Goal: Find specific page/section: Find specific page/section

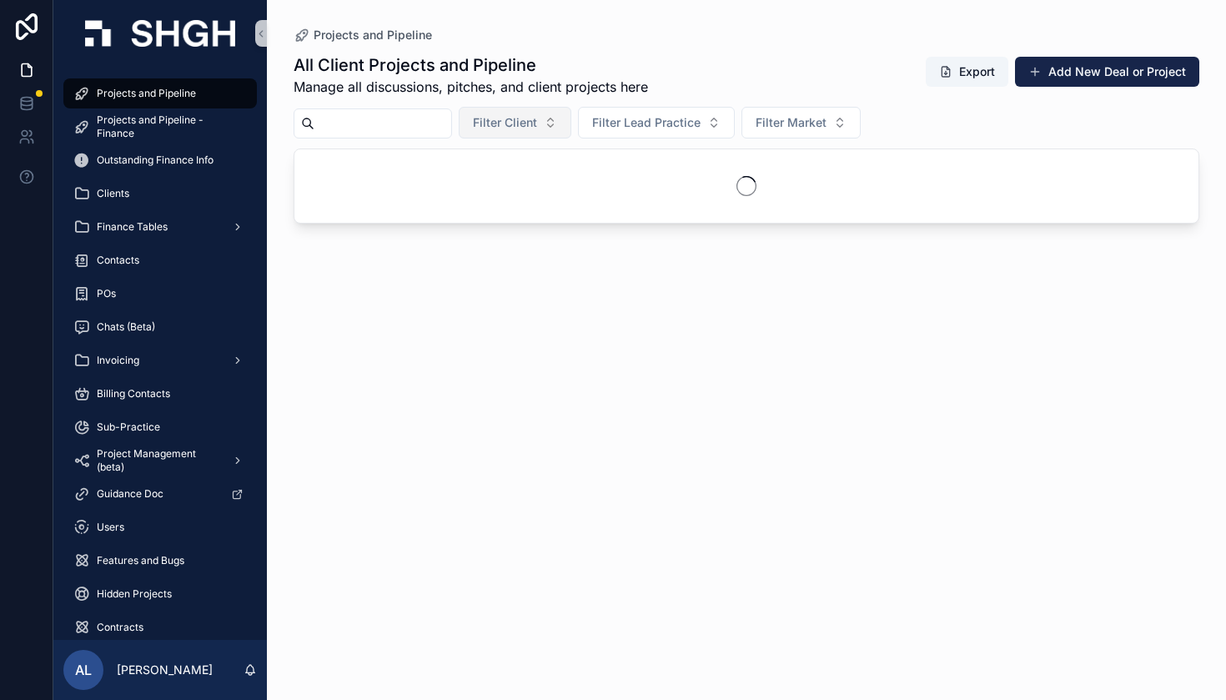
click at [537, 120] on span "Filter Client" at bounding box center [505, 122] width 64 height 17
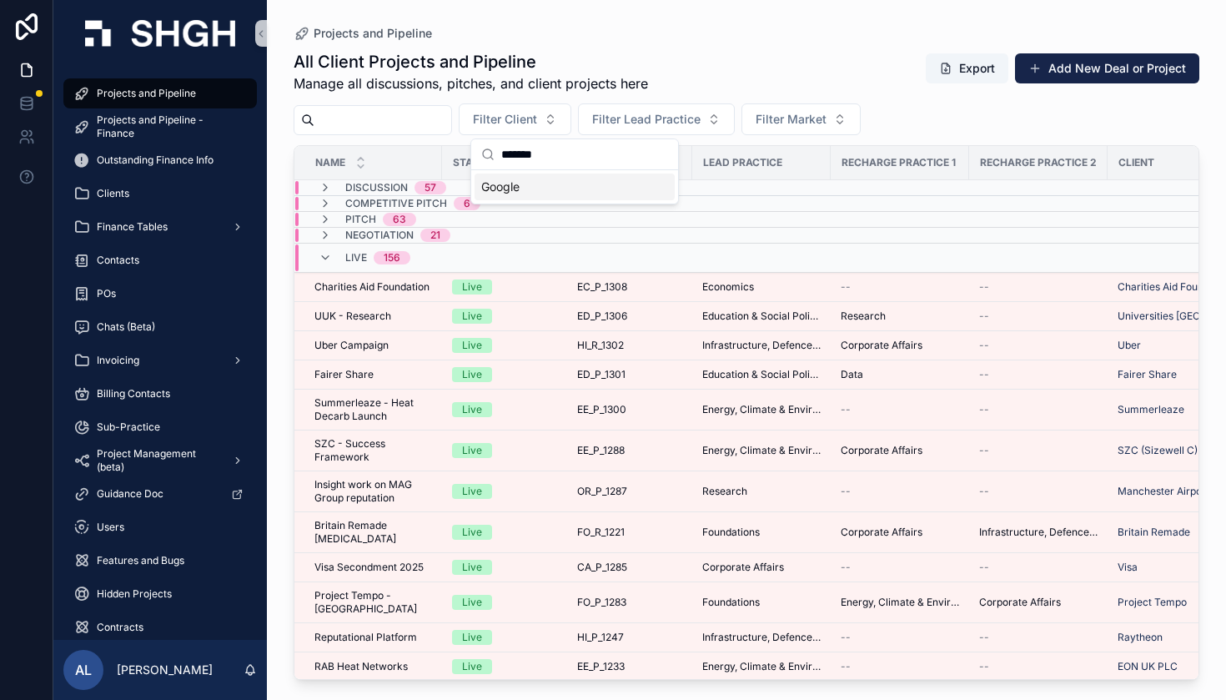
type input "******"
click at [540, 188] on div "Google" at bounding box center [575, 186] width 200 height 27
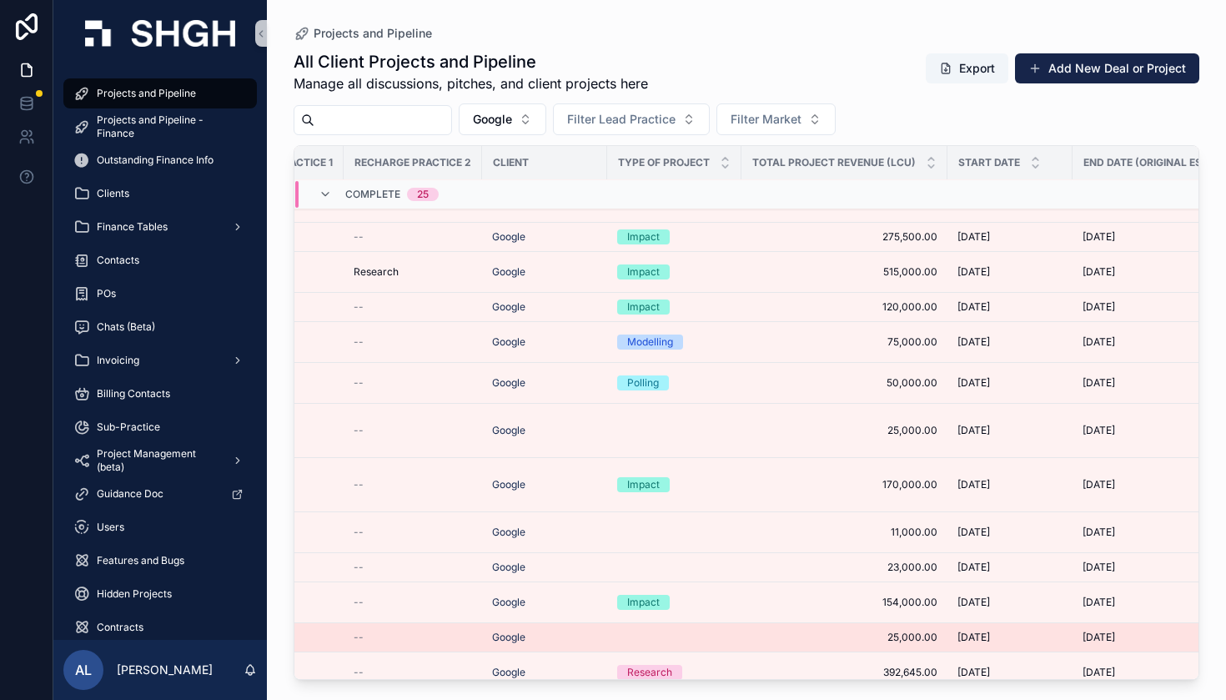
scroll to position [1039, 623]
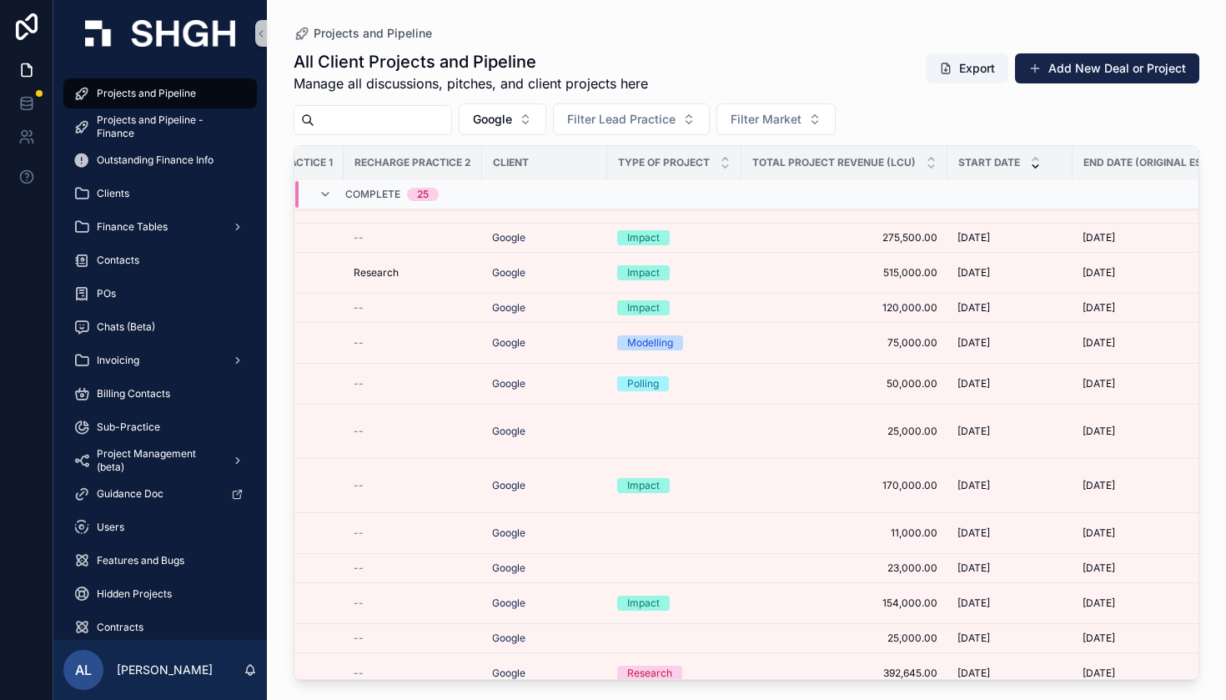
click at [1036, 167] on icon "scrollable content" at bounding box center [1035, 166] width 11 height 11
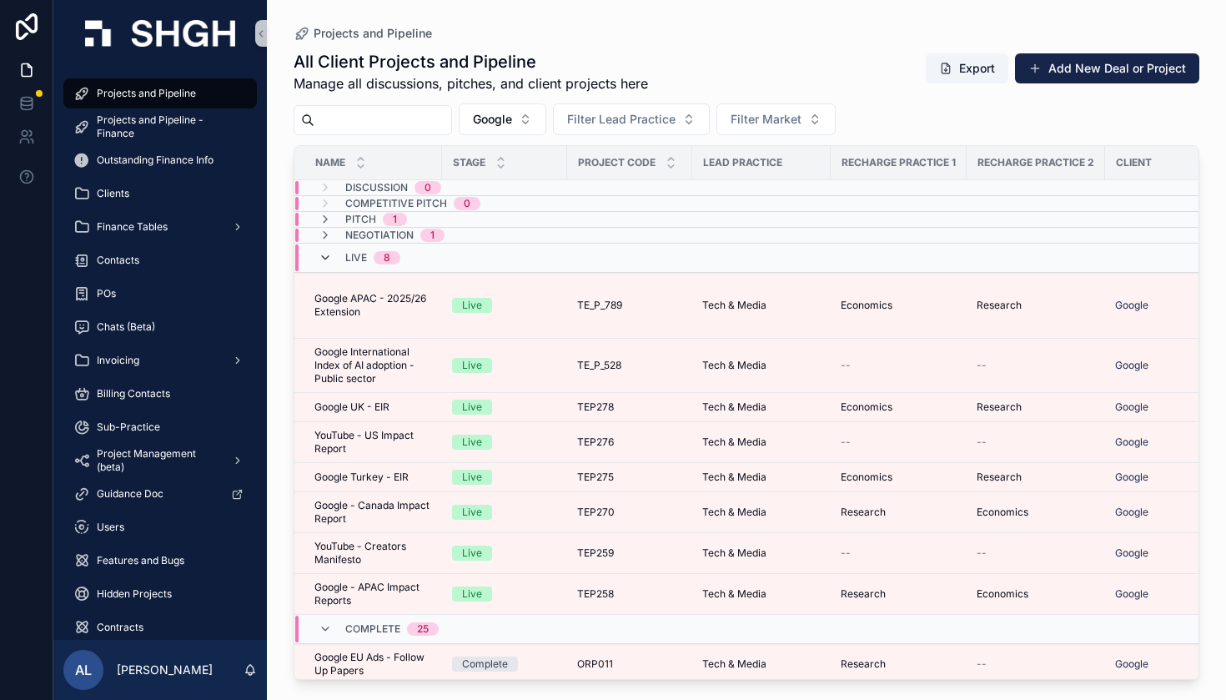
click at [322, 255] on icon "scrollable content" at bounding box center [325, 257] width 13 height 13
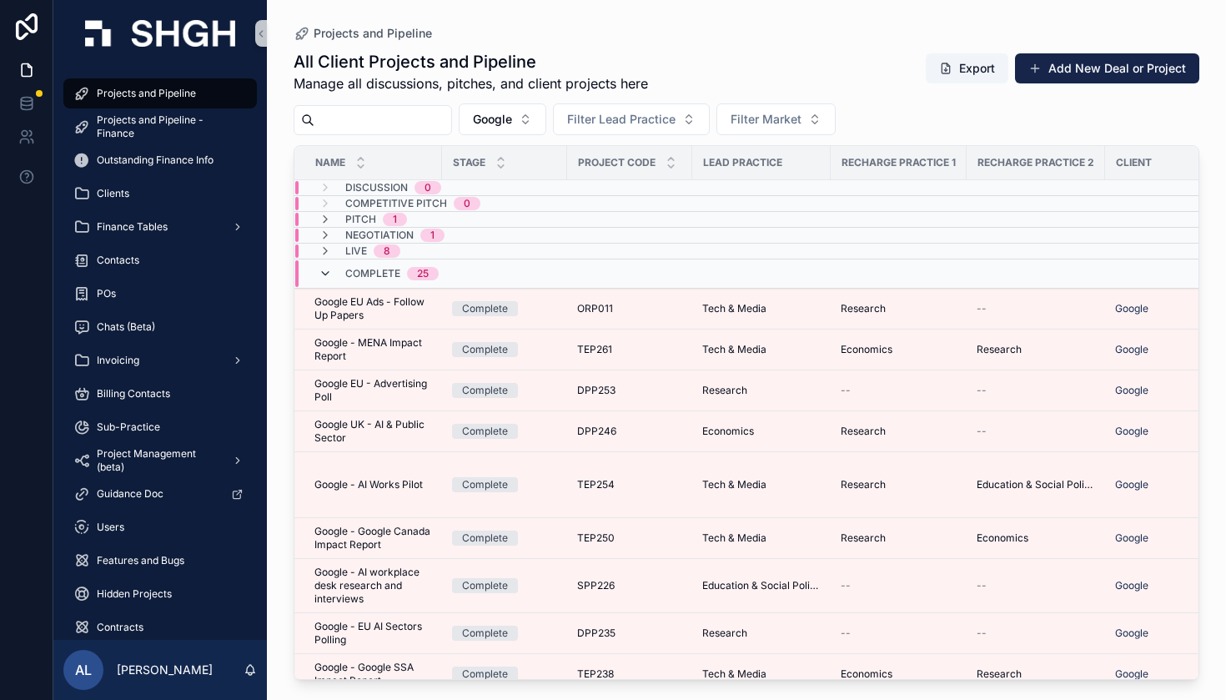
click at [326, 277] on icon "scrollable content" at bounding box center [325, 273] width 13 height 13
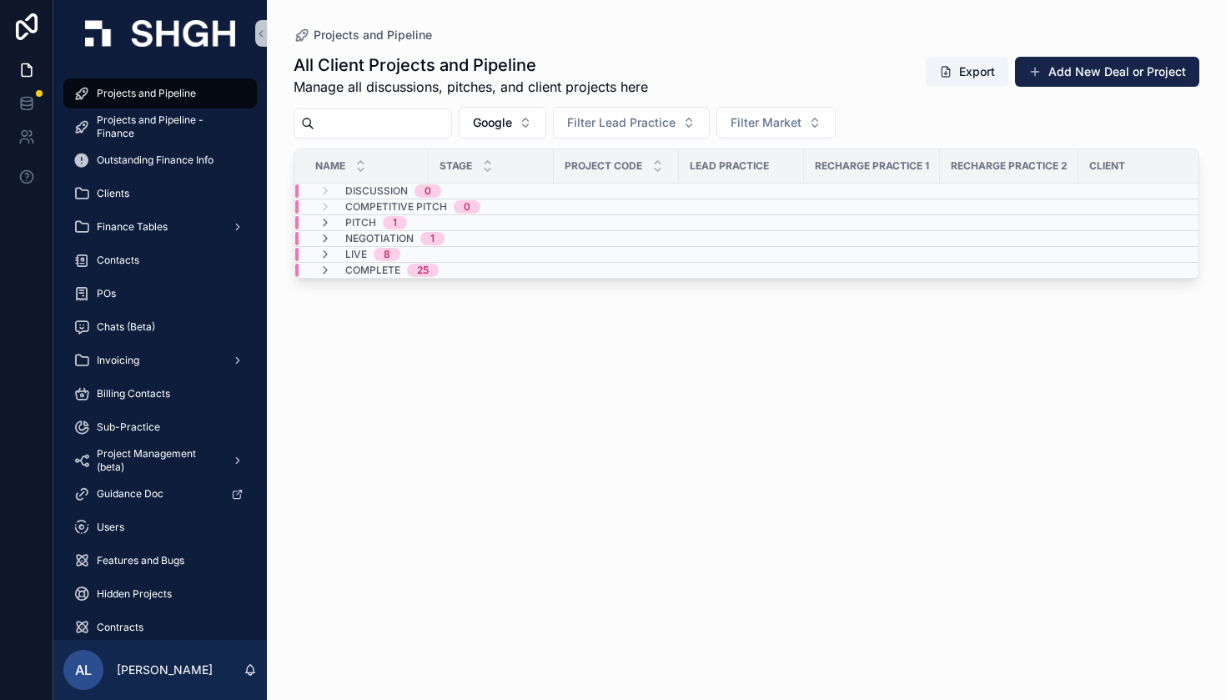
click at [324, 269] on div "Complete 25" at bounding box center [379, 270] width 120 height 13
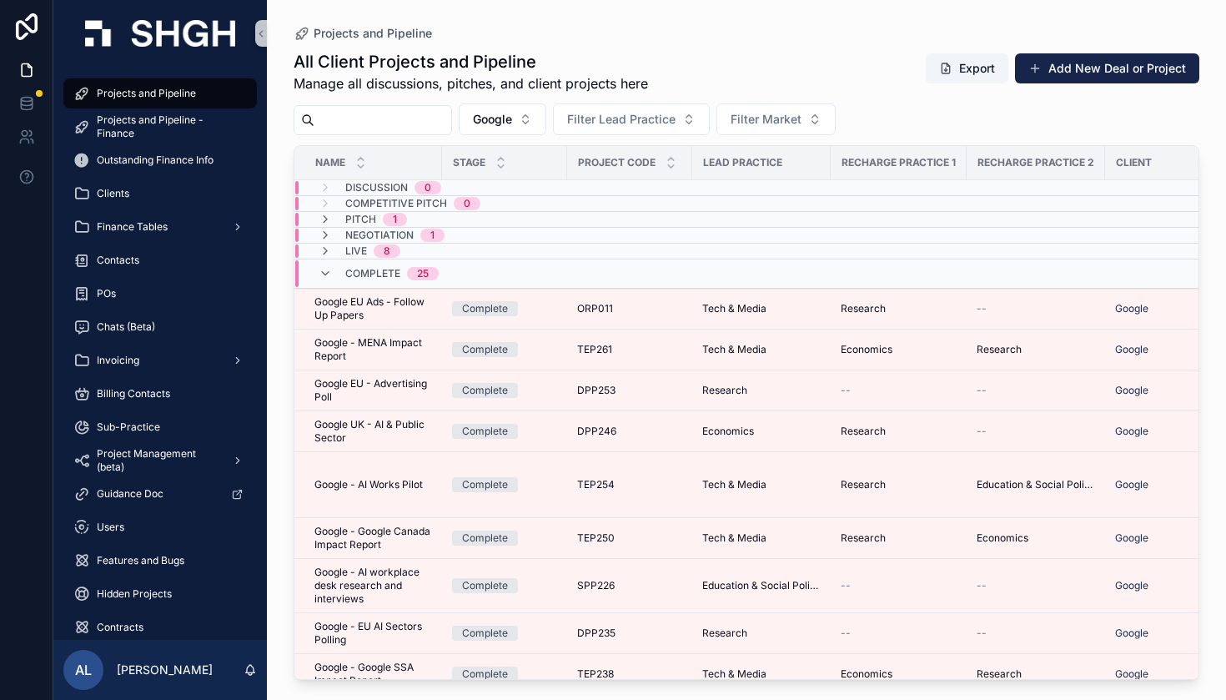
click at [324, 269] on icon "scrollable content" at bounding box center [325, 273] width 13 height 13
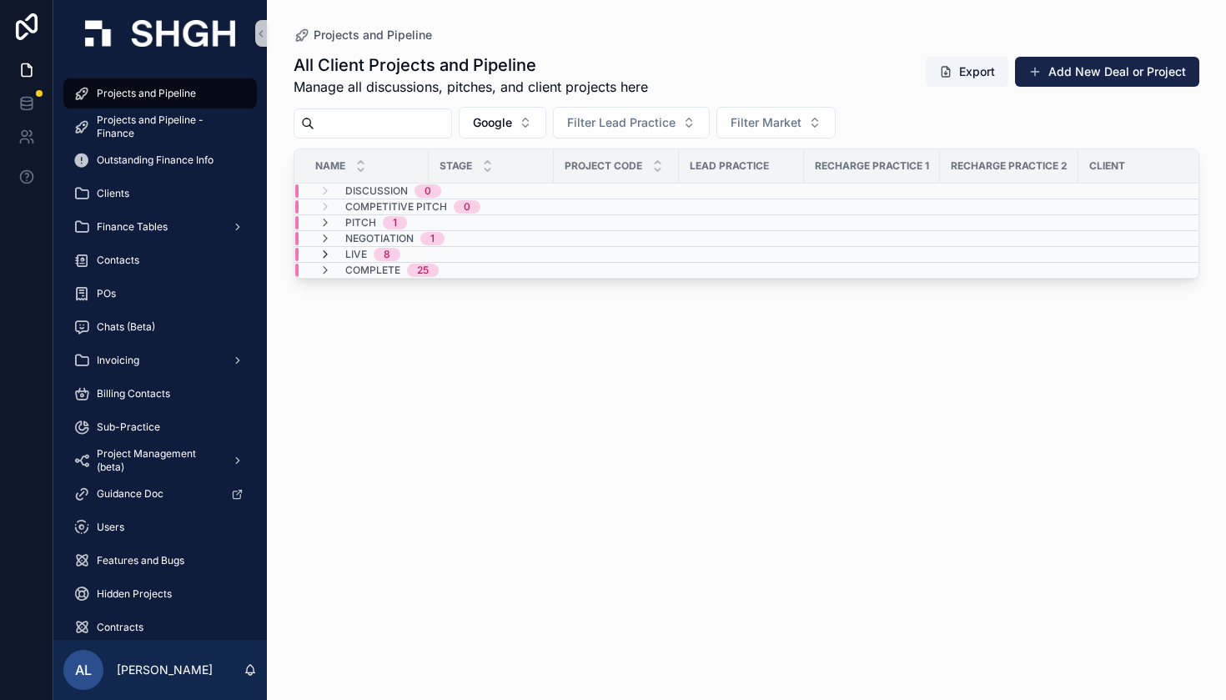
click at [324, 250] on icon "scrollable content" at bounding box center [325, 254] width 13 height 13
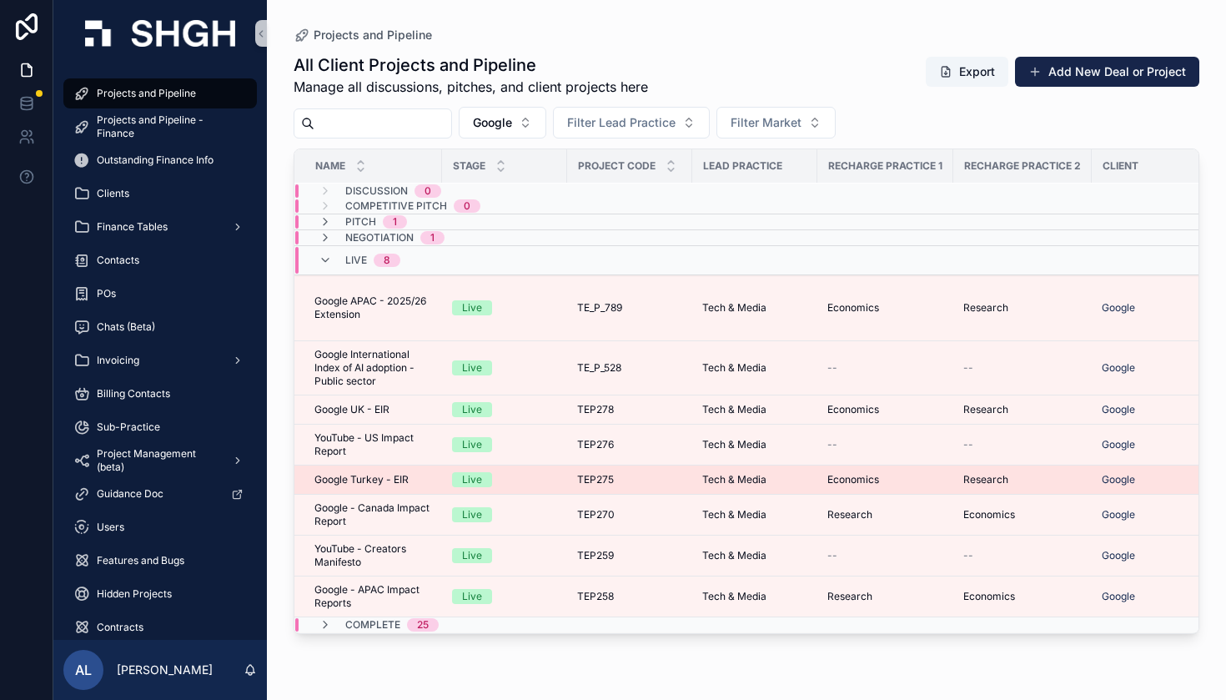
scroll to position [1, 0]
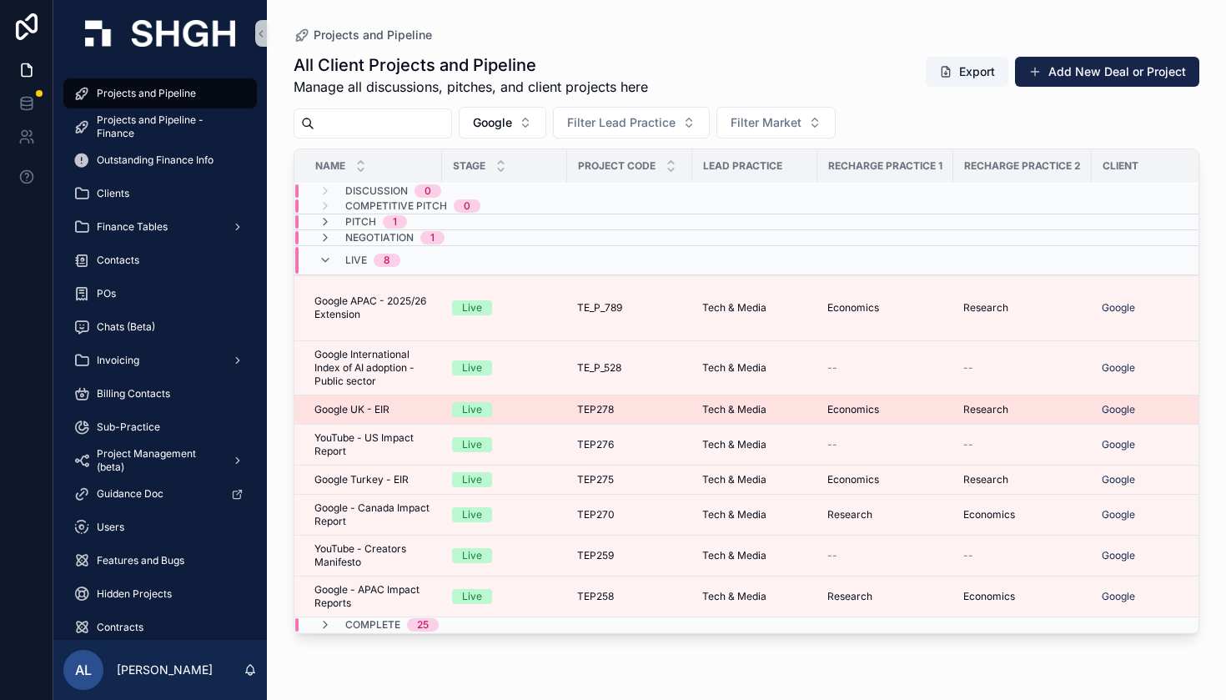
click at [402, 419] on td "Google UK - EIR Google UK - EIR" at bounding box center [368, 409] width 148 height 29
click at [420, 405] on div "Google UK - EIR Google UK - EIR" at bounding box center [373, 409] width 118 height 13
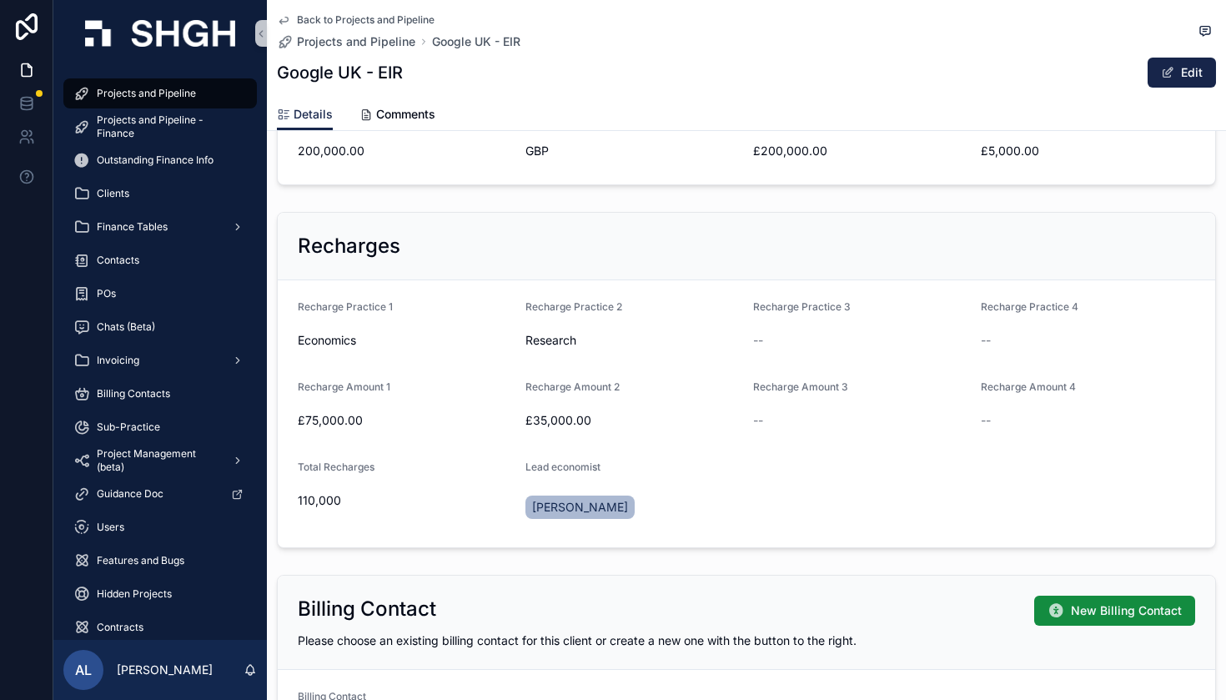
scroll to position [723, 0]
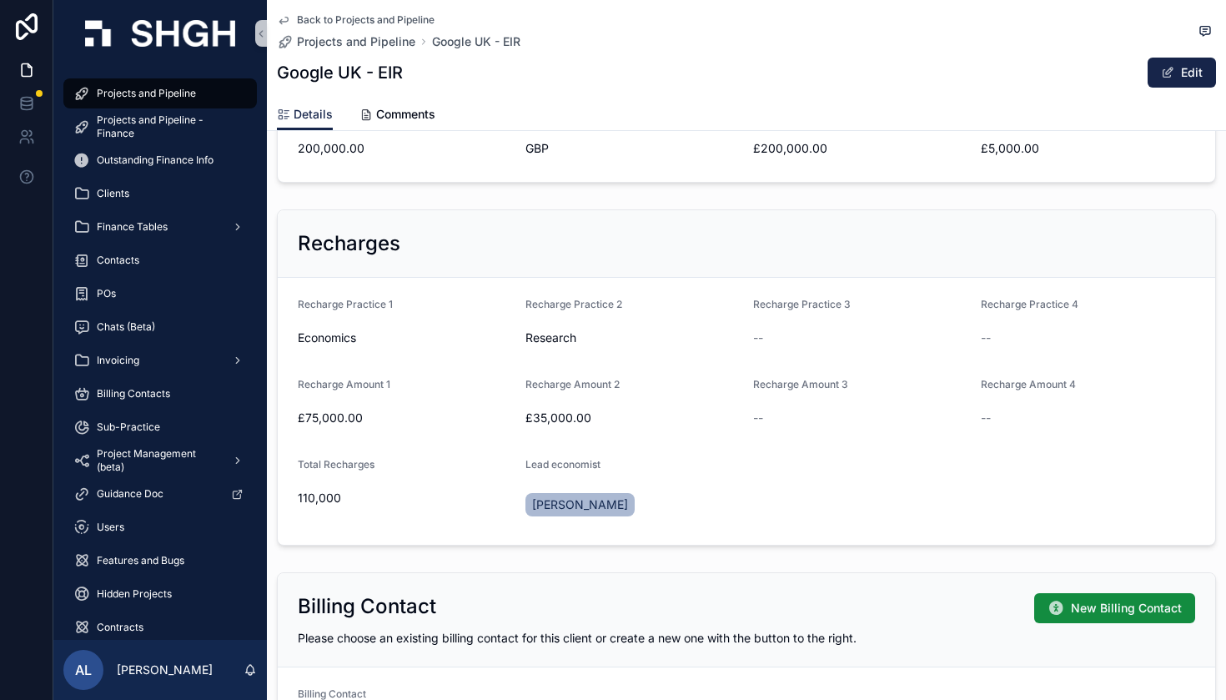
click at [282, 18] on icon "scrollable content" at bounding box center [283, 19] width 13 height 13
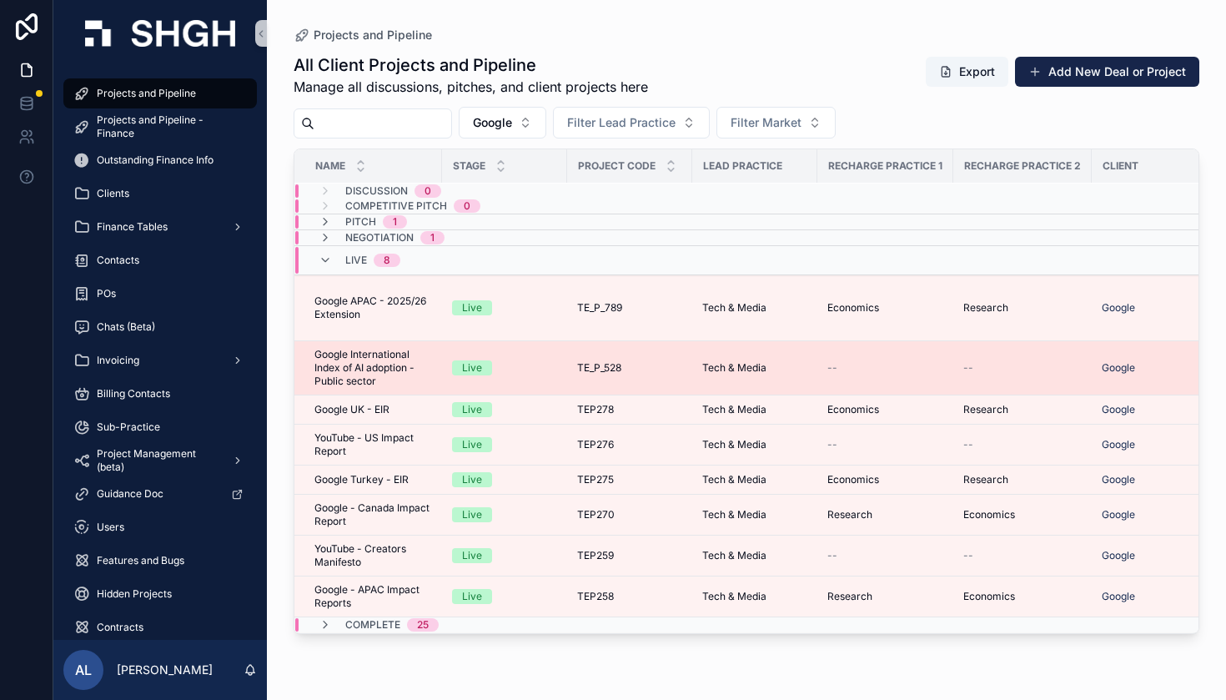
scroll to position [1, 0]
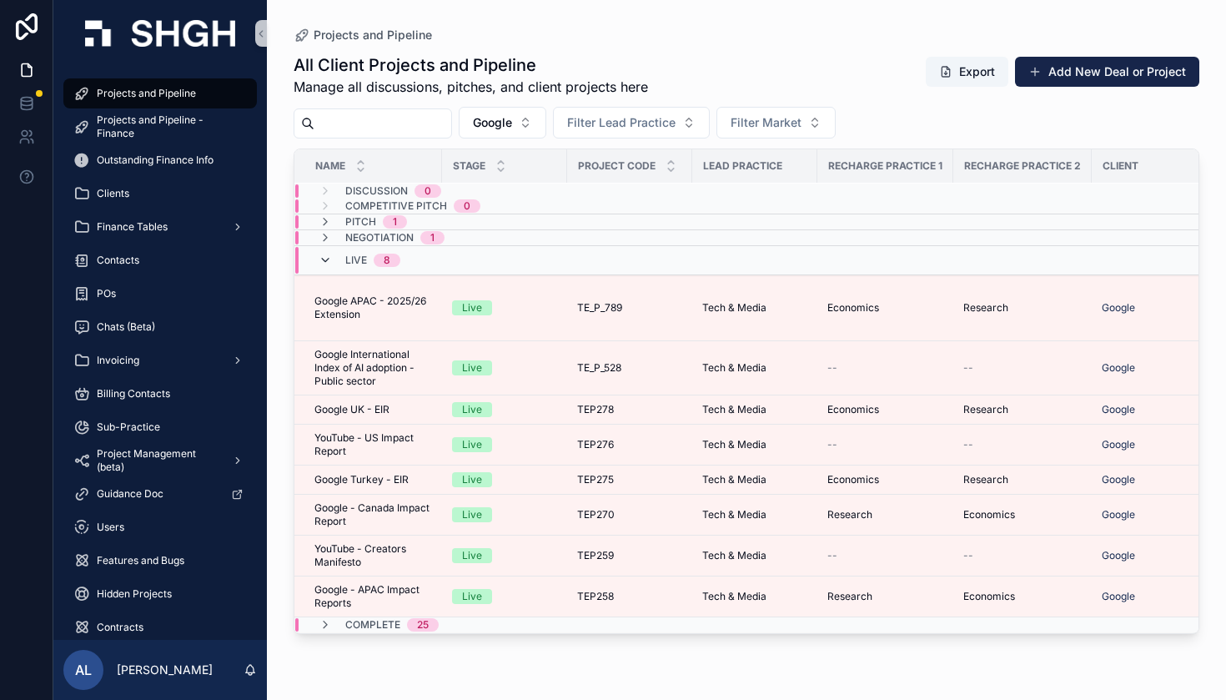
click at [329, 255] on icon "scrollable content" at bounding box center [325, 260] width 13 height 13
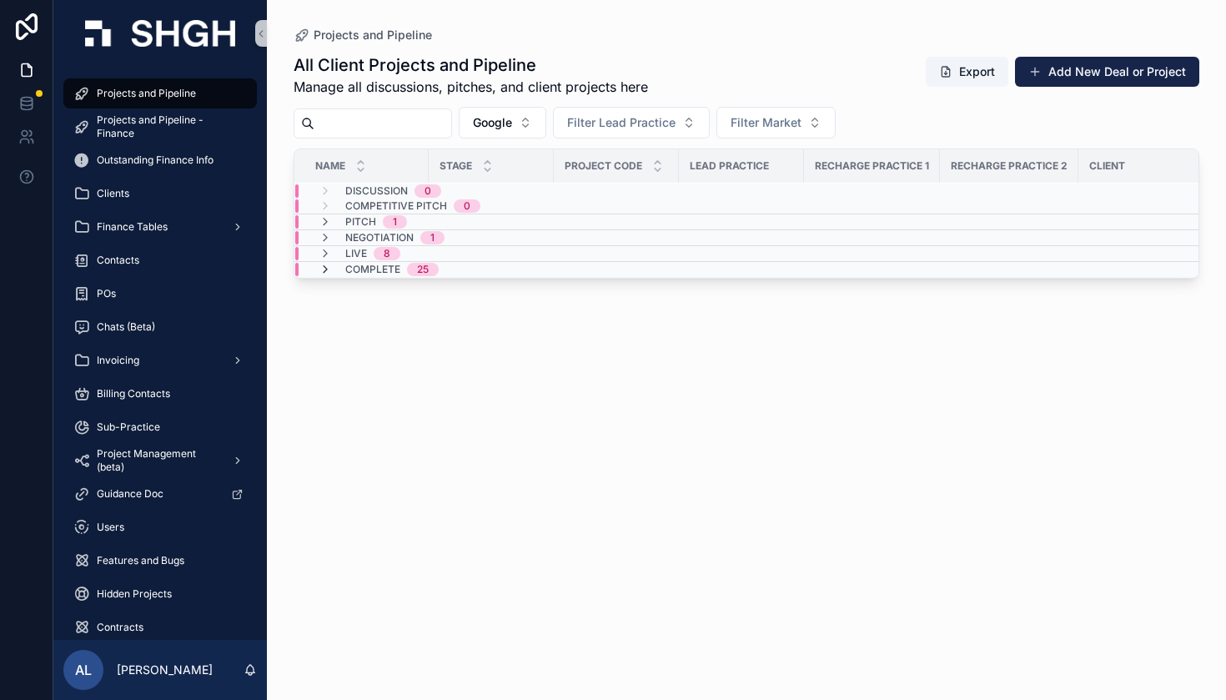
click at [323, 266] on icon "scrollable content" at bounding box center [325, 269] width 13 height 13
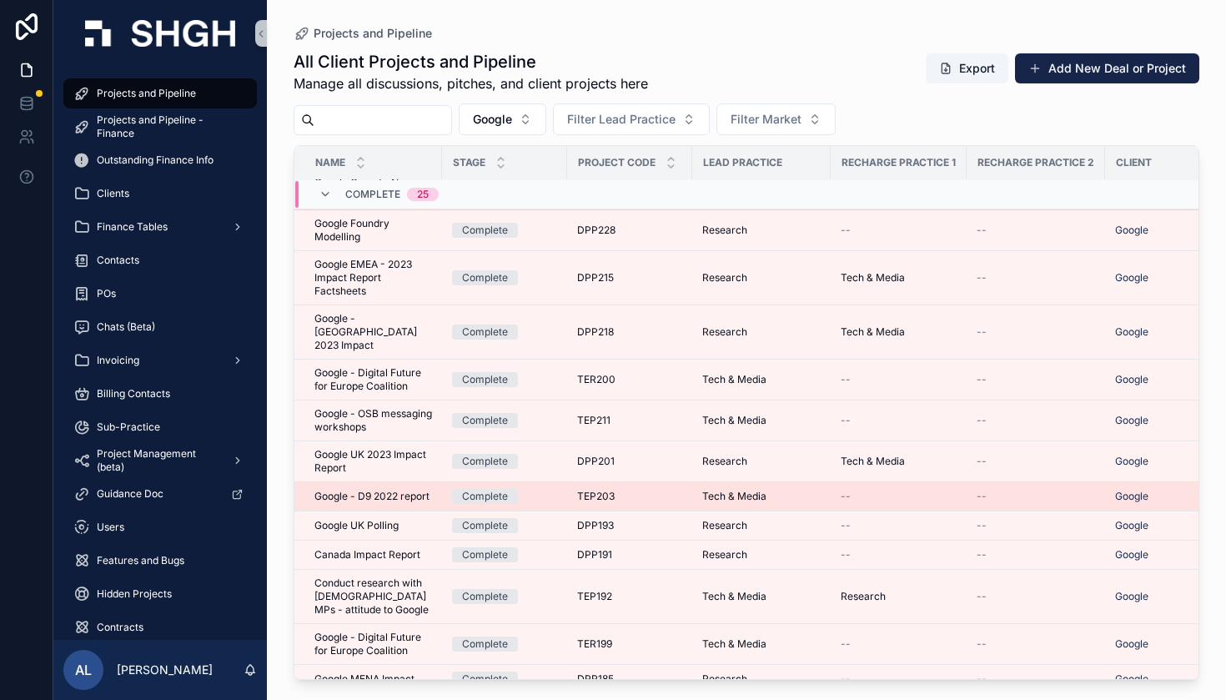
scroll to position [0, 0]
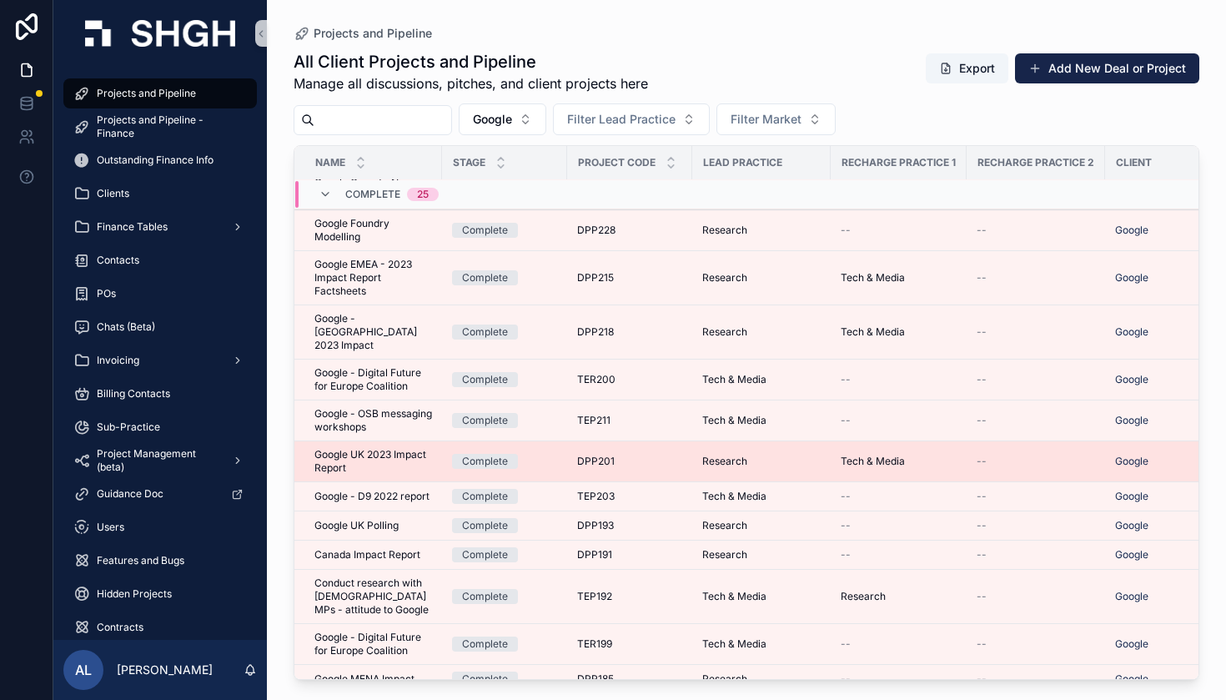
click at [424, 448] on span "Google UK 2023 Impact Report" at bounding box center [373, 461] width 118 height 27
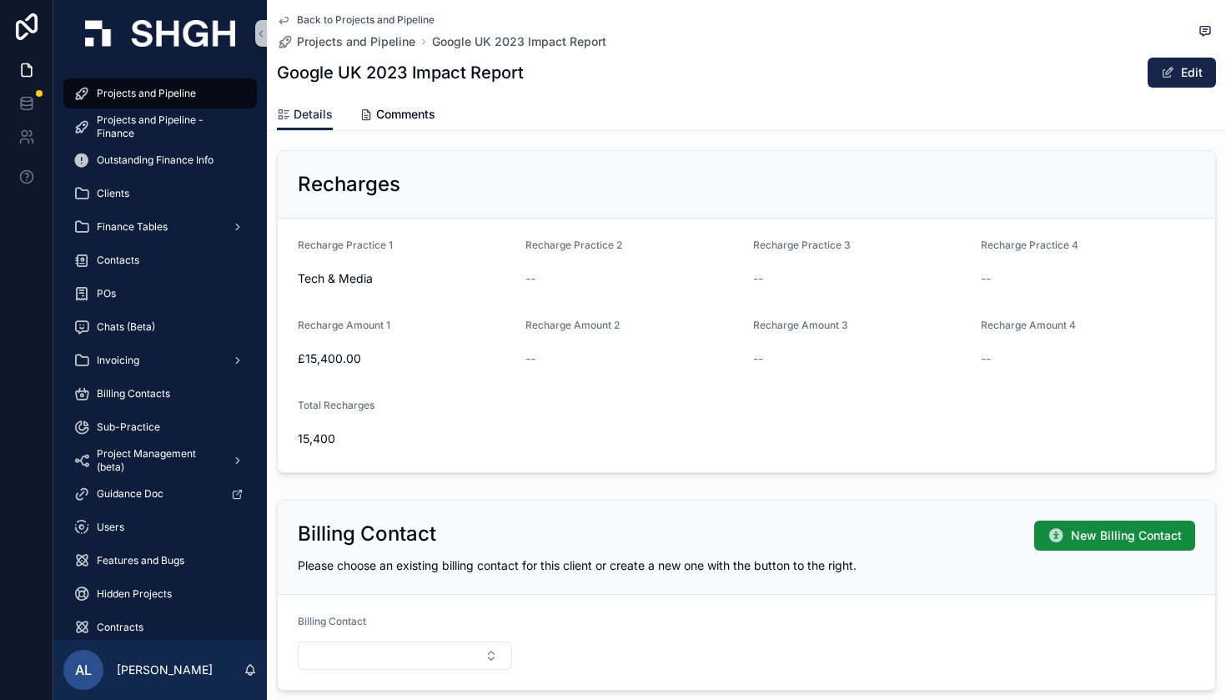
scroll to position [1837, 0]
